Goal: Information Seeking & Learning: Learn about a topic

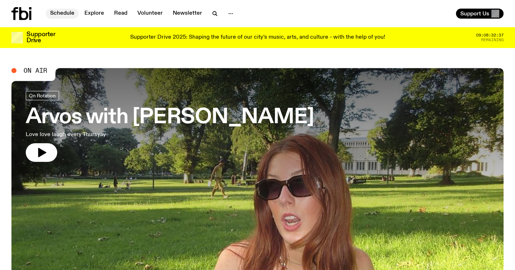
click at [68, 12] on link "Schedule" at bounding box center [62, 14] width 33 height 10
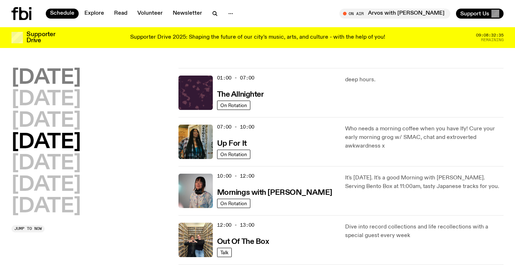
click at [56, 77] on h2 "[DATE]" at bounding box center [45, 78] width 69 height 20
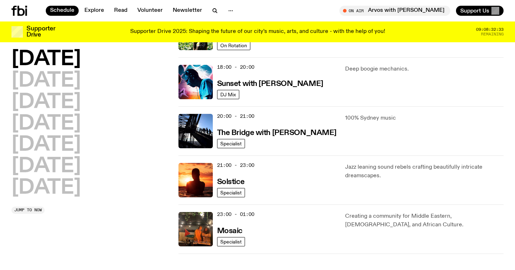
scroll to position [286, 0]
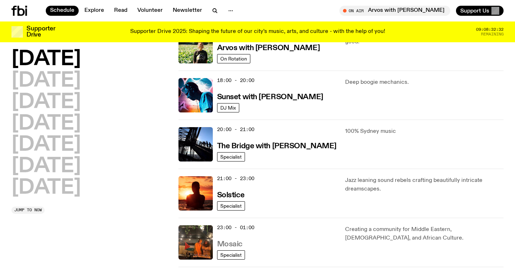
click at [230, 243] on h3 "Mosaic" at bounding box center [229, 244] width 25 height 8
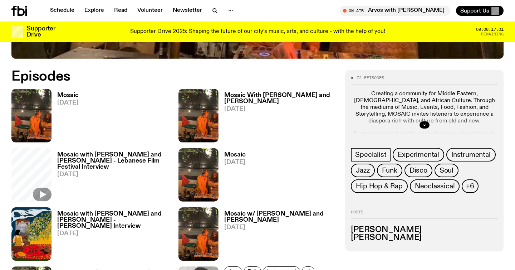
scroll to position [312, 0]
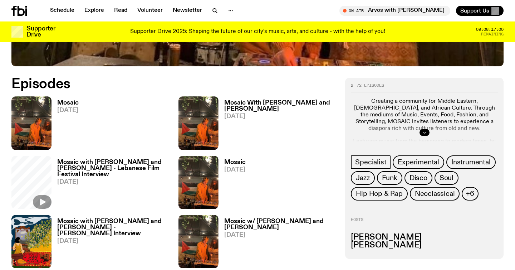
click at [420, 132] on button "button" at bounding box center [425, 132] width 10 height 7
